Goal: Communication & Community: Answer question/provide support

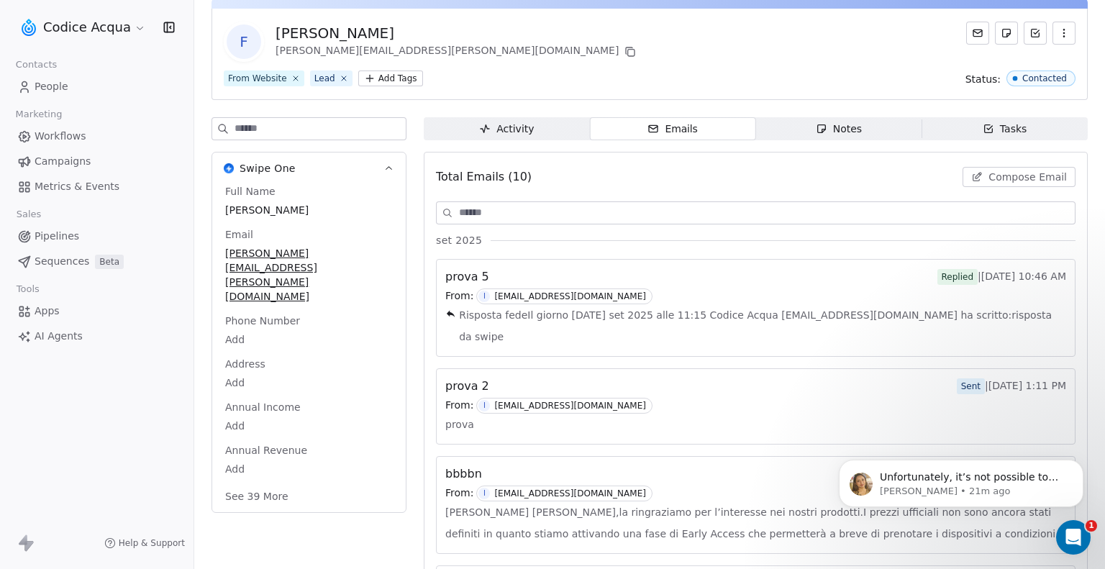
scroll to position [1102, 0]
click at [997, 488] on p "[PERSON_NAME] • 21m ago" at bounding box center [973, 491] width 186 height 13
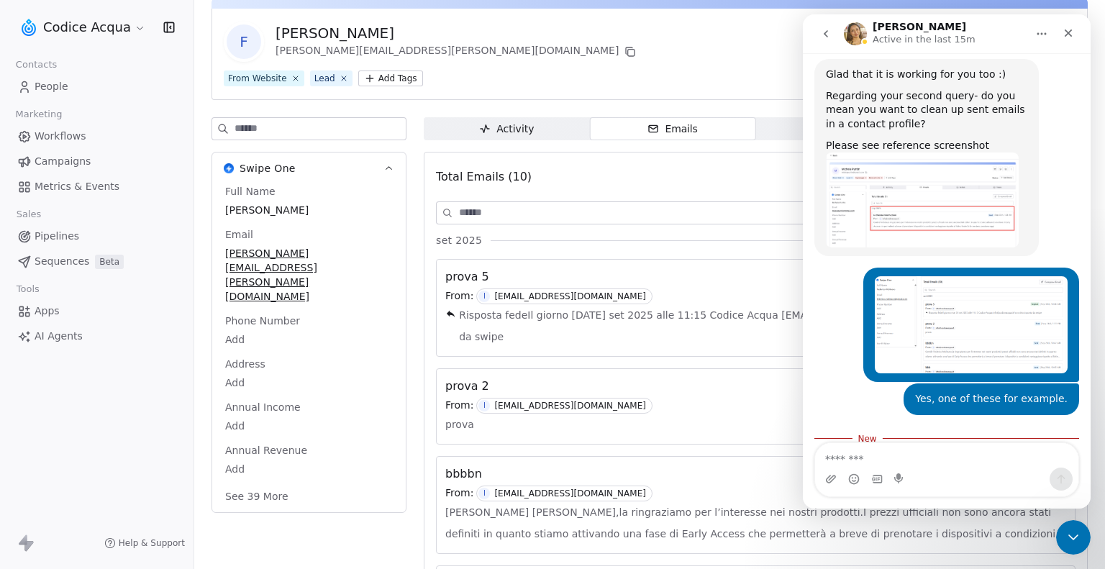
scroll to position [1126, 0]
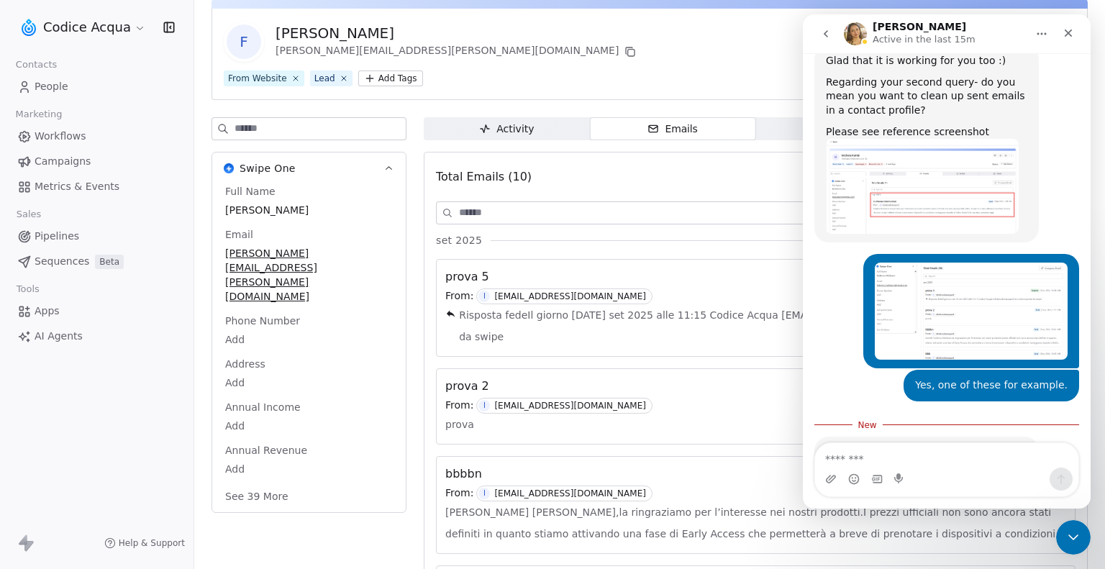
click at [950, 456] on textarea "Message…" at bounding box center [946, 455] width 263 height 24
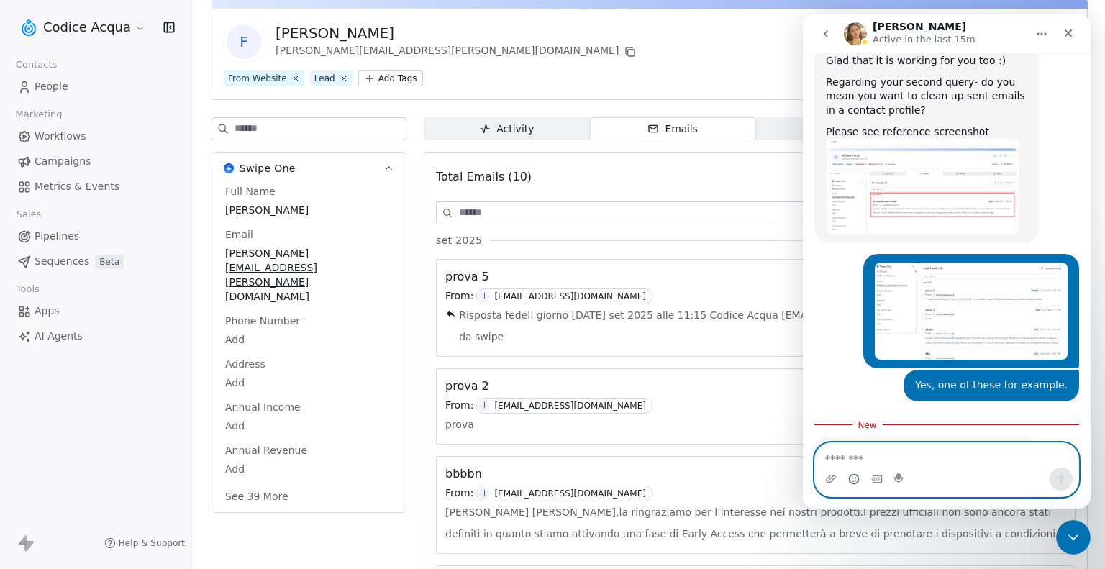
click at [855, 483] on icon "Emoji picker" at bounding box center [854, 479] width 12 height 12
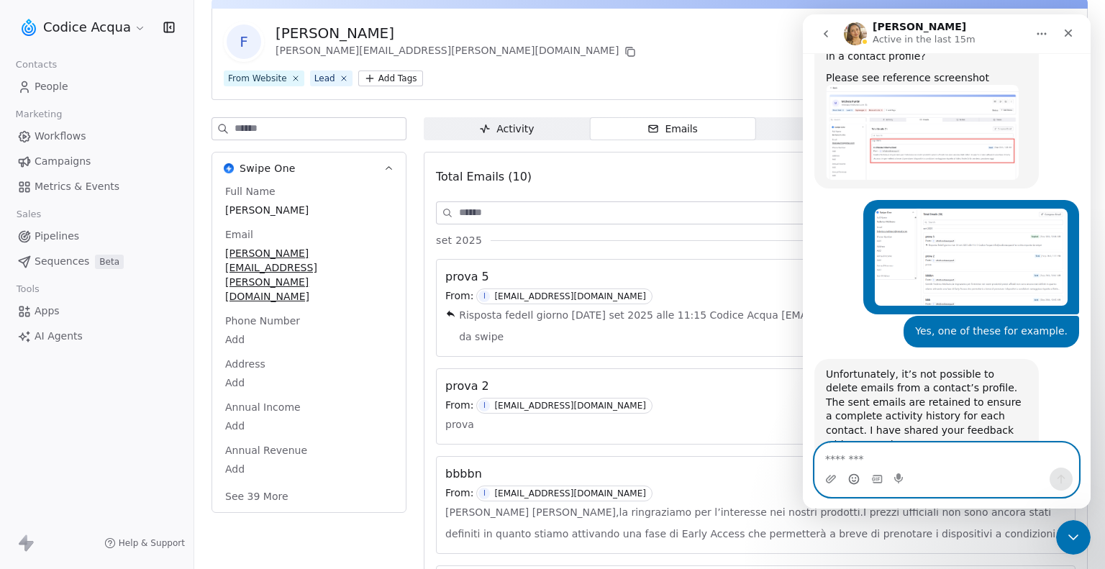
scroll to position [1183, 0]
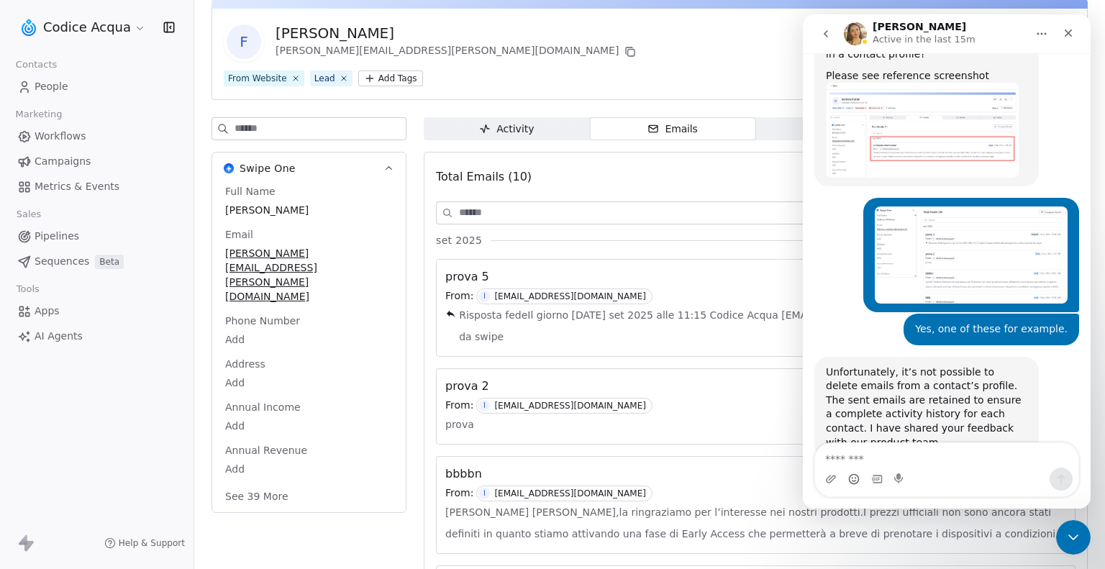
click at [86, 77] on link "People" at bounding box center [97, 87] width 170 height 24
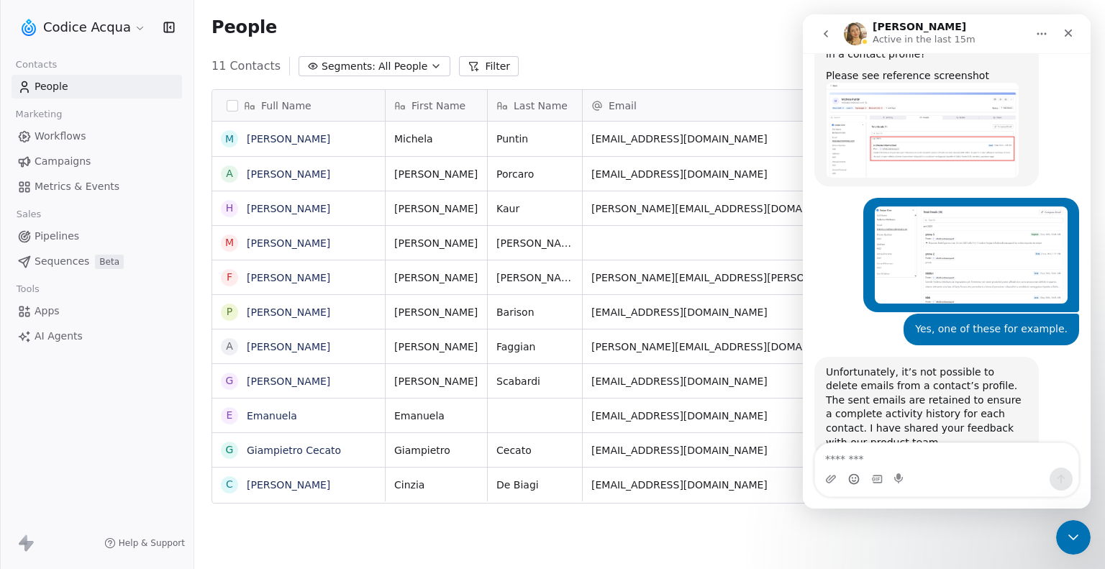
scroll to position [490, 899]
click at [1073, 33] on icon "Close" at bounding box center [1068, 33] width 12 height 12
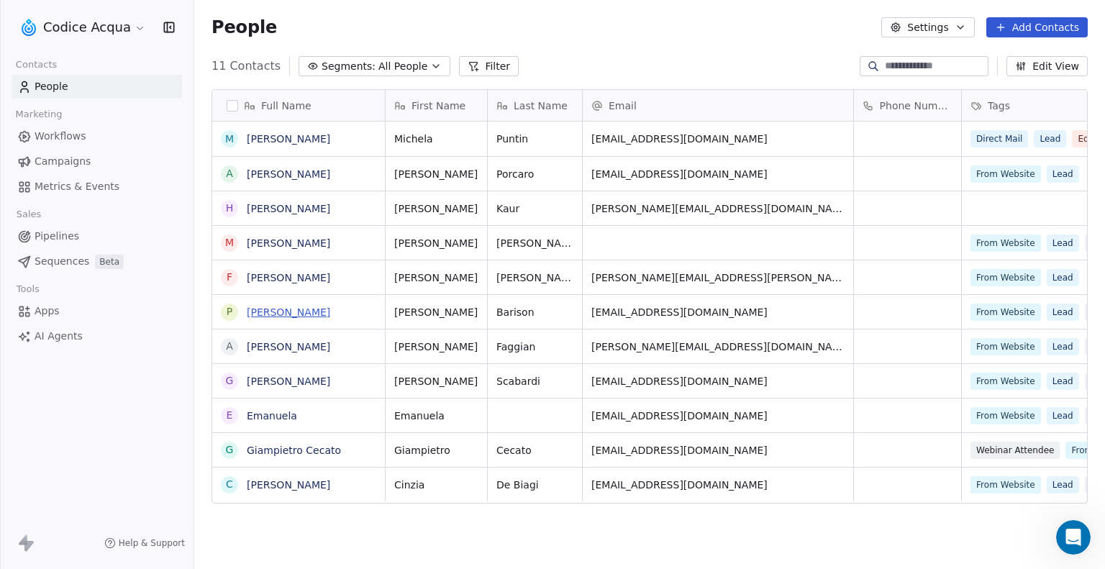
click at [257, 313] on link "[PERSON_NAME]" at bounding box center [288, 312] width 83 height 12
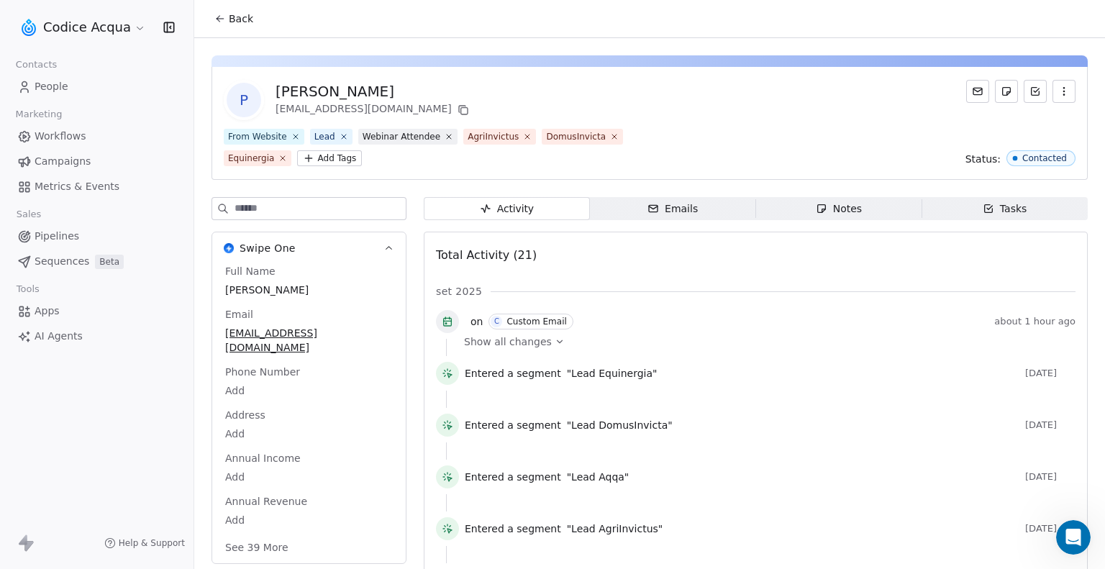
click at [660, 211] on div "Emails" at bounding box center [672, 208] width 50 height 15
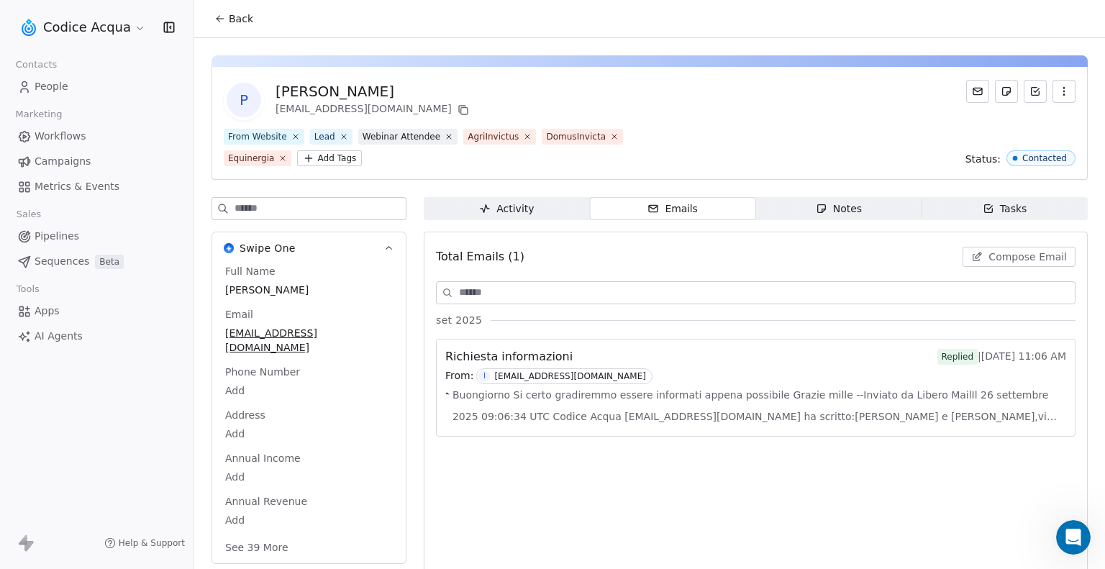
click at [559, 410] on span "Buongiorno Si certo gradiremmo essere informati appena possibile Grazie mille -…" at bounding box center [759, 405] width 614 height 43
